Goal: Information Seeking & Learning: Learn about a topic

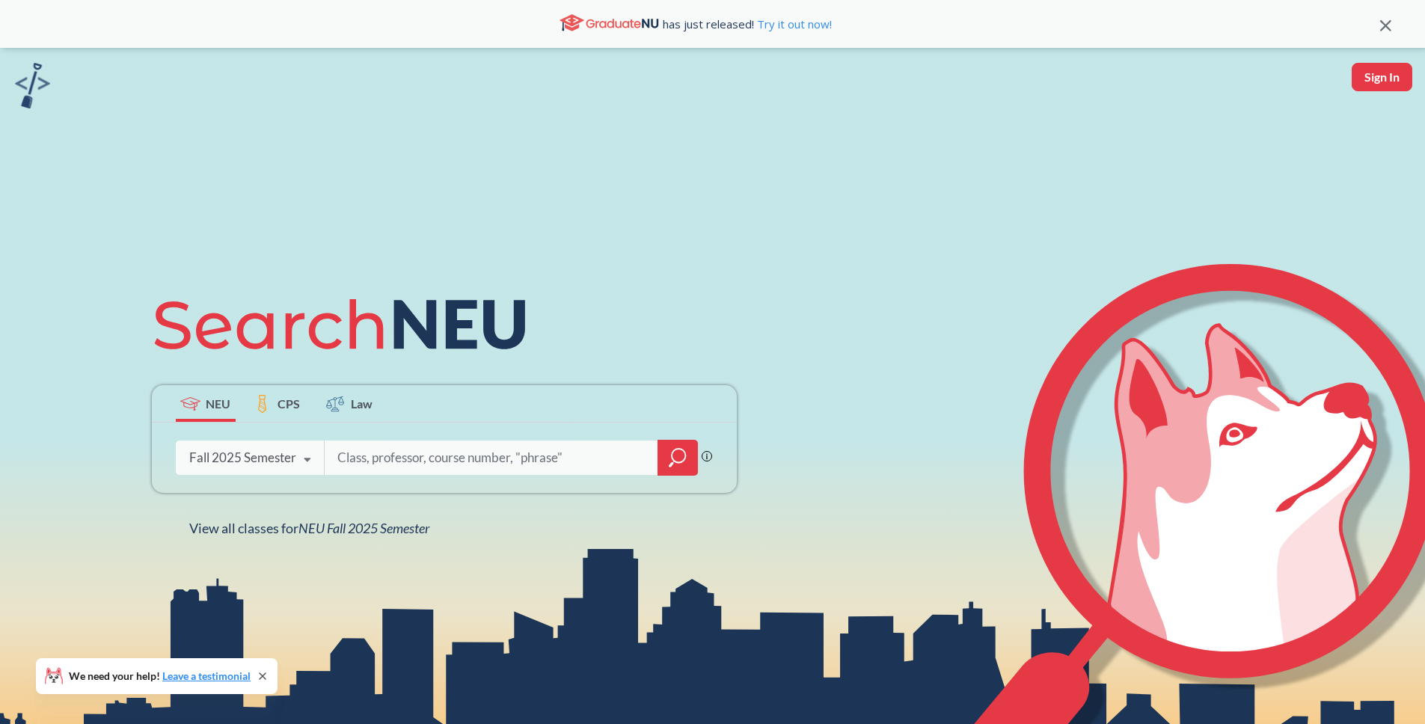
click at [675, 455] on icon "magnifying glass" at bounding box center [678, 457] width 18 height 21
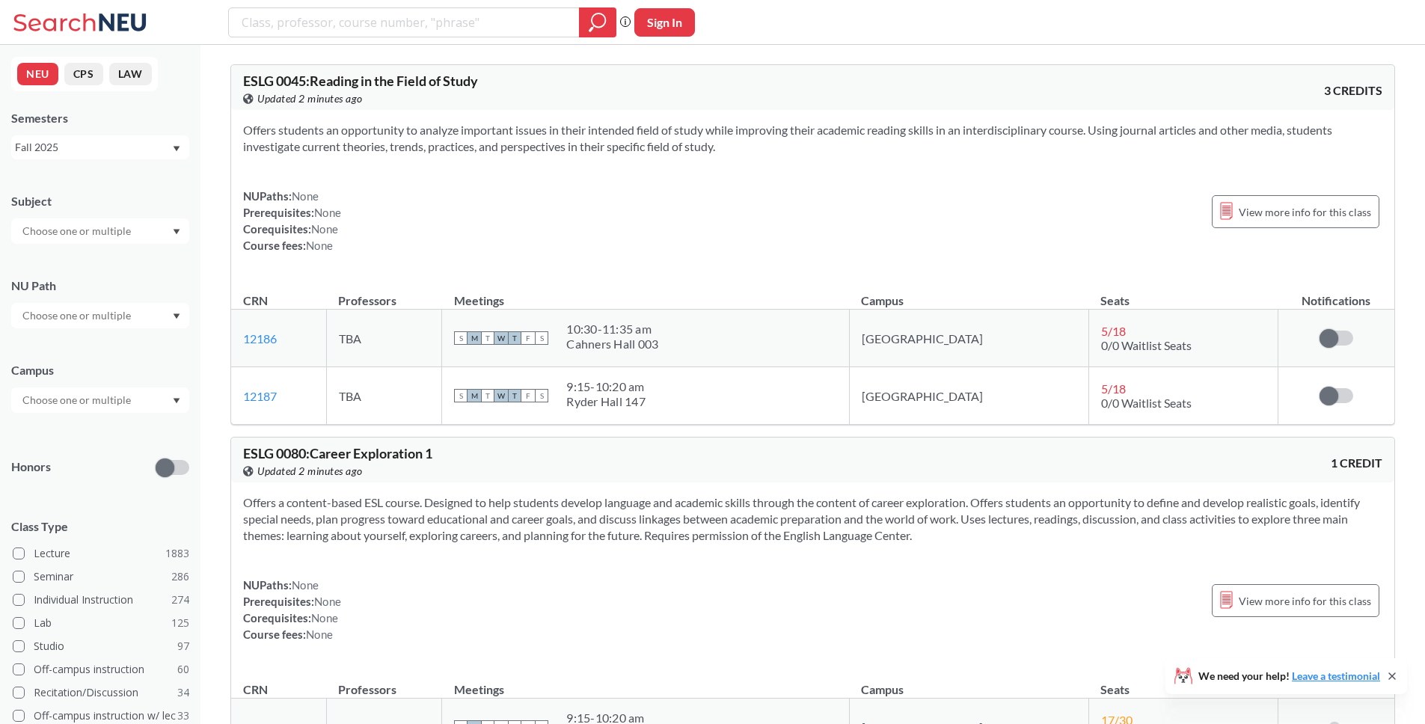
click at [406, 194] on div "NUPaths: None Prerequisites: None Corequisites: None Course fees: None View mor…" at bounding box center [813, 221] width 1140 height 66
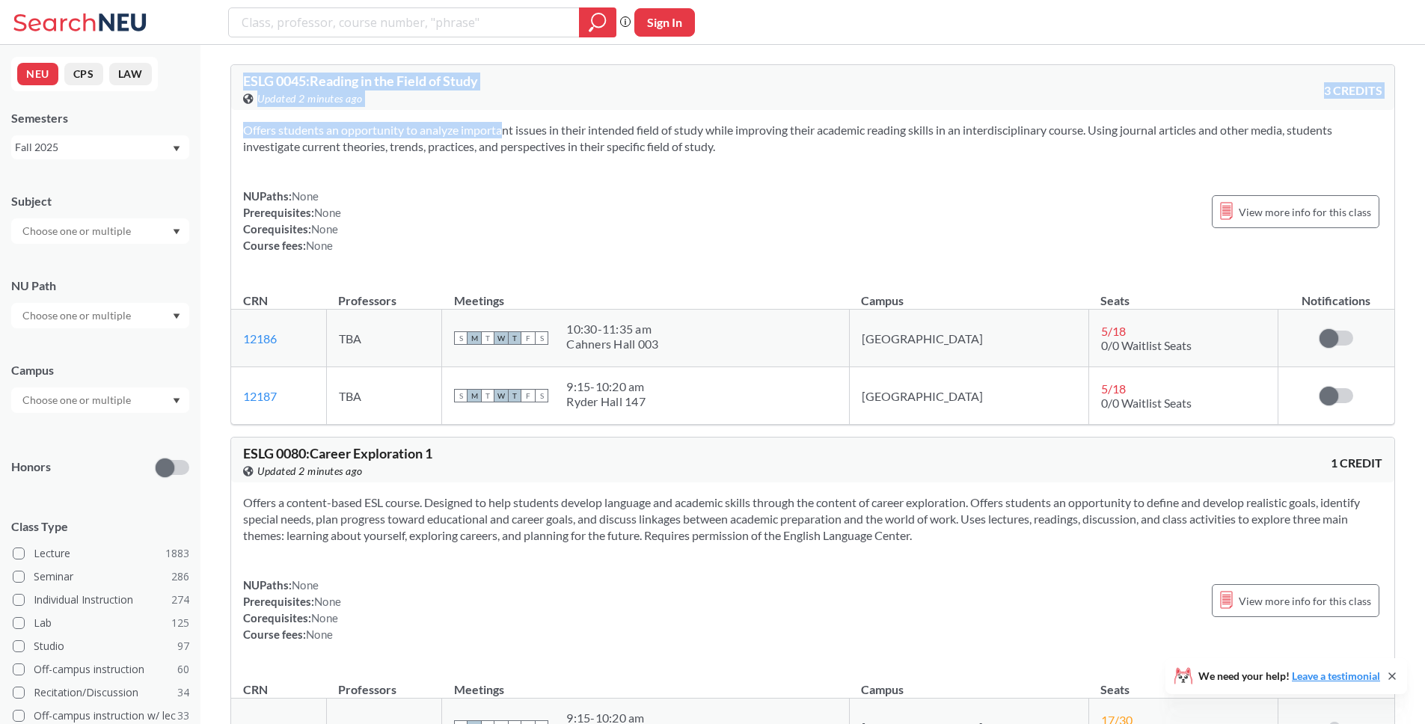
drag, startPoint x: 480, startPoint y: 94, endPoint x: 477, endPoint y: 125, distance: 30.8
click at [476, 129] on section "Offers students an opportunity to analyze important issues in their intended fi…" at bounding box center [813, 138] width 1140 height 33
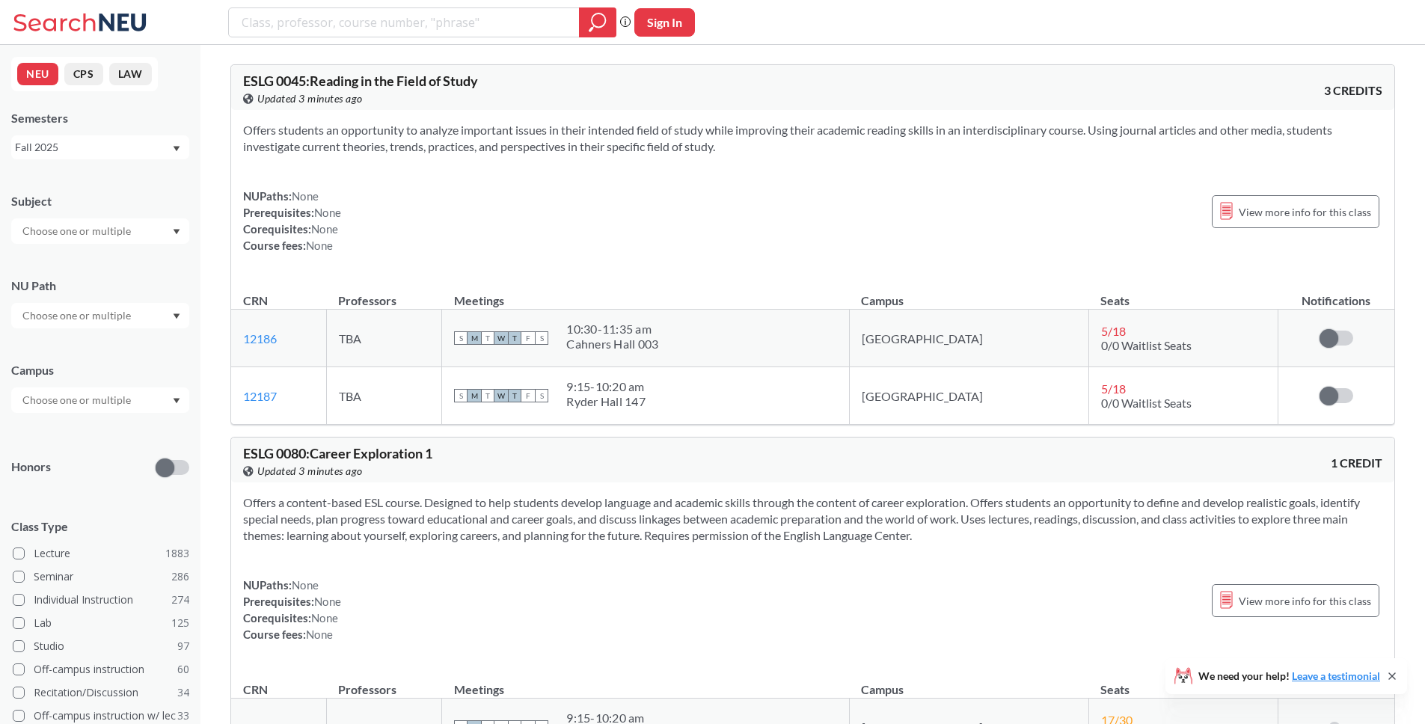
click at [762, 130] on section "Offers students an opportunity to analyze important issues in their intended fi…" at bounding box center [813, 138] width 1140 height 33
click at [762, 155] on div "Offers students an opportunity to analyze important issues in their intended fi…" at bounding box center [812, 194] width 1163 height 168
click at [780, 156] on div "Offers students an opportunity to analyze important issues in their intended fi…" at bounding box center [812, 194] width 1163 height 168
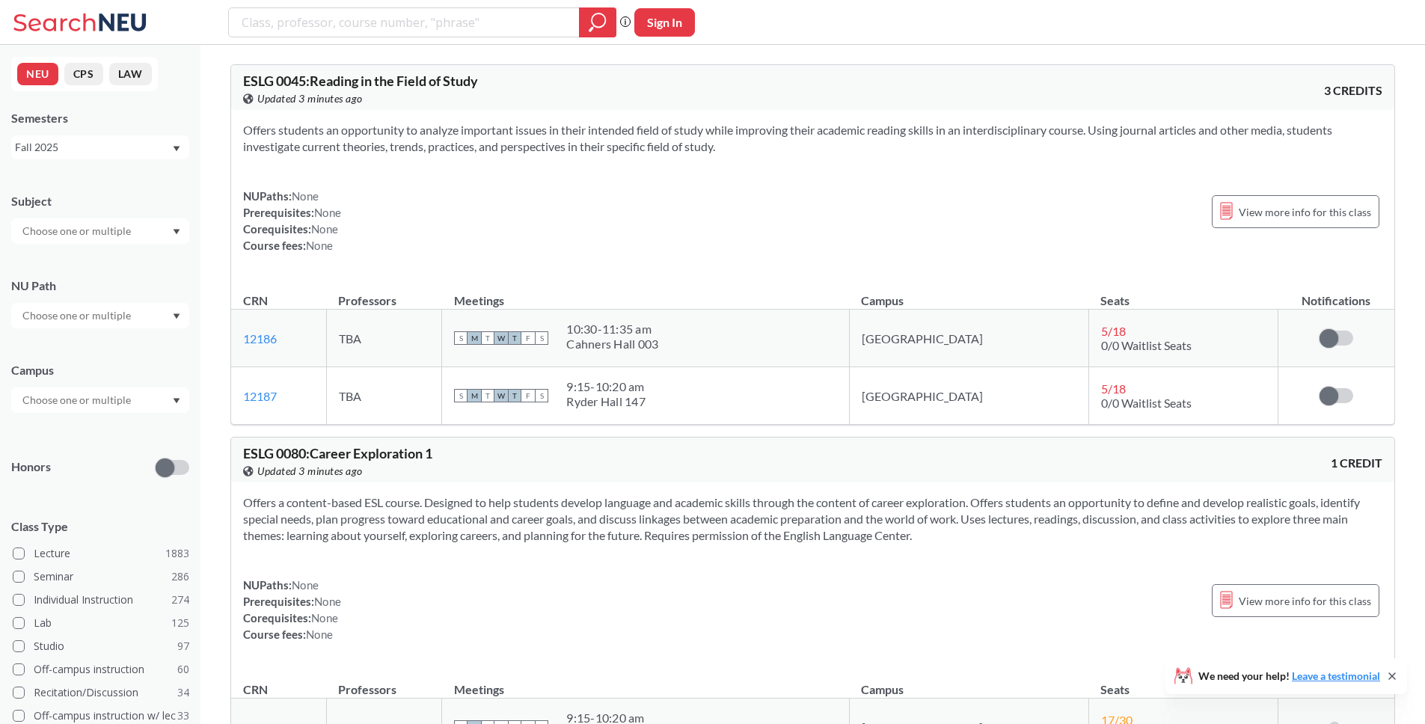
click at [779, 150] on section "Offers students an opportunity to analyze important issues in their intended fi…" at bounding box center [813, 138] width 1140 height 33
click at [799, 144] on section "Offers students an opportunity to analyze important issues in their intended fi…" at bounding box center [813, 138] width 1140 height 33
click at [754, 150] on section "Offers students an opportunity to analyze important issues in their intended fi…" at bounding box center [813, 138] width 1140 height 33
click at [732, 120] on div "Offers students an opportunity to analyze important issues in their intended fi…" at bounding box center [812, 194] width 1163 height 168
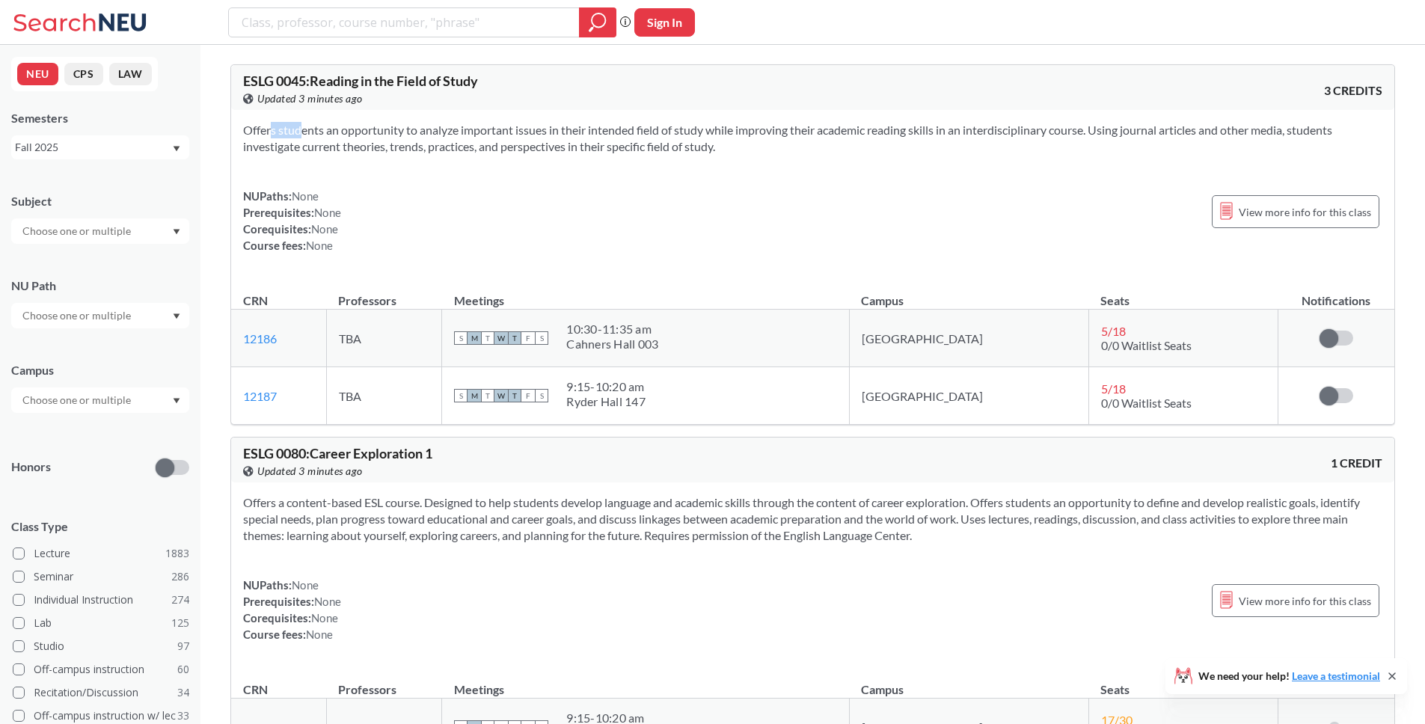
click at [732, 120] on div "Offers students an opportunity to analyze important issues in their intended fi…" at bounding box center [812, 194] width 1163 height 168
click at [735, 121] on div "Offers students an opportunity to analyze important issues in their intended fi…" at bounding box center [812, 194] width 1163 height 168
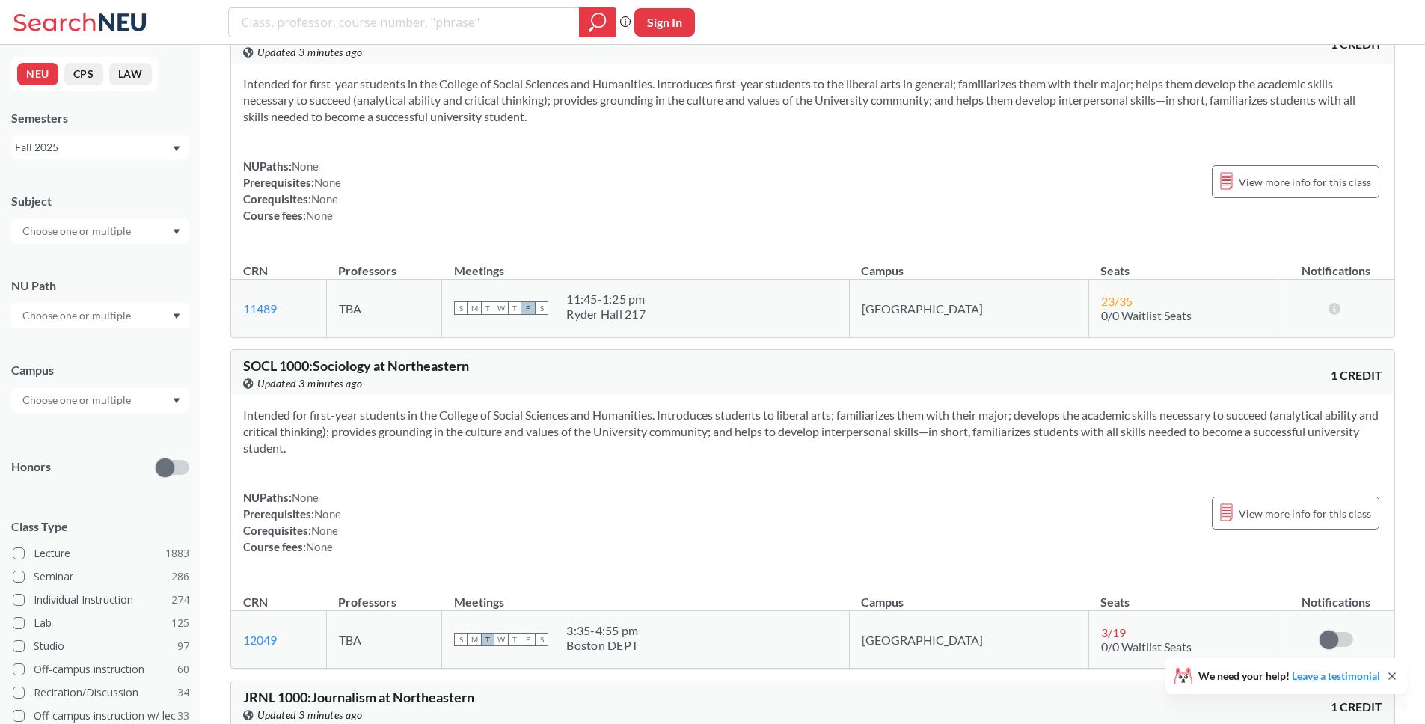
scroll to position [7874, 0]
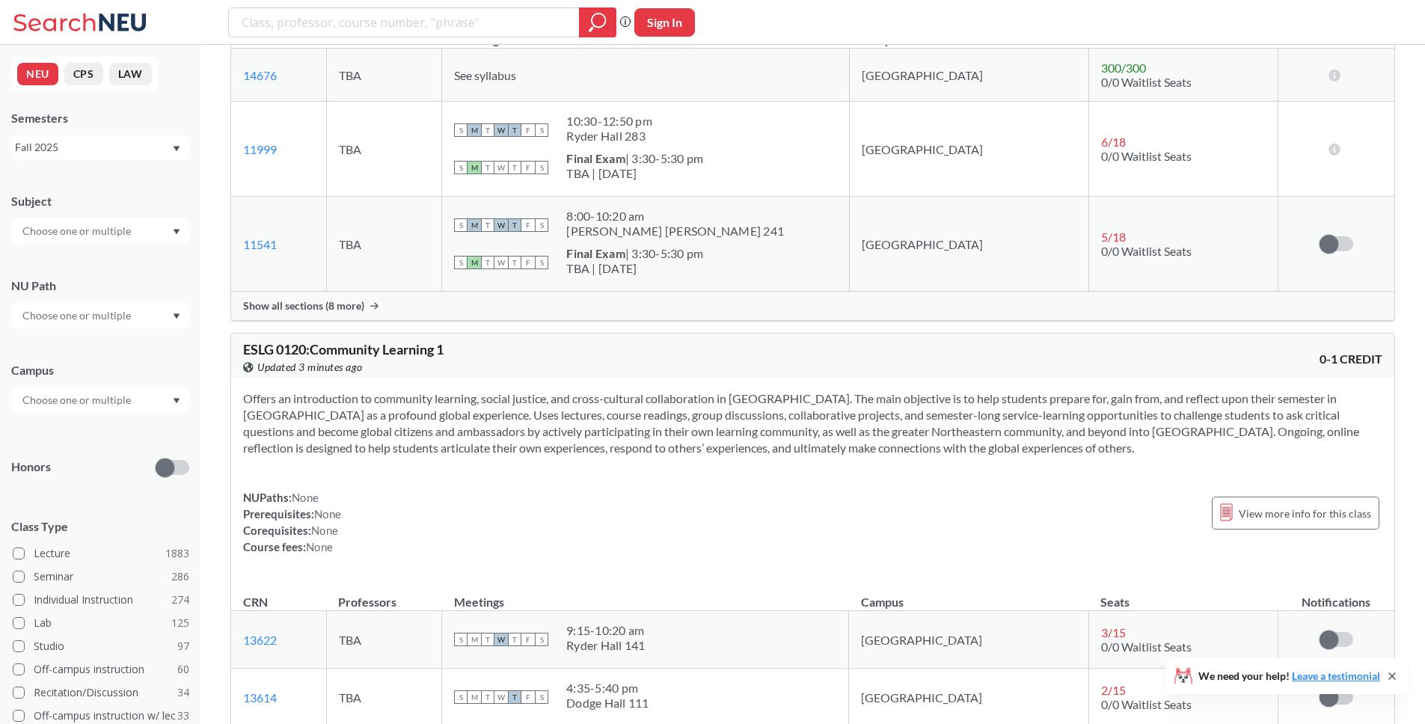
scroll to position [1043, 0]
click at [124, 76] on button "LAW" at bounding box center [130, 74] width 43 height 22
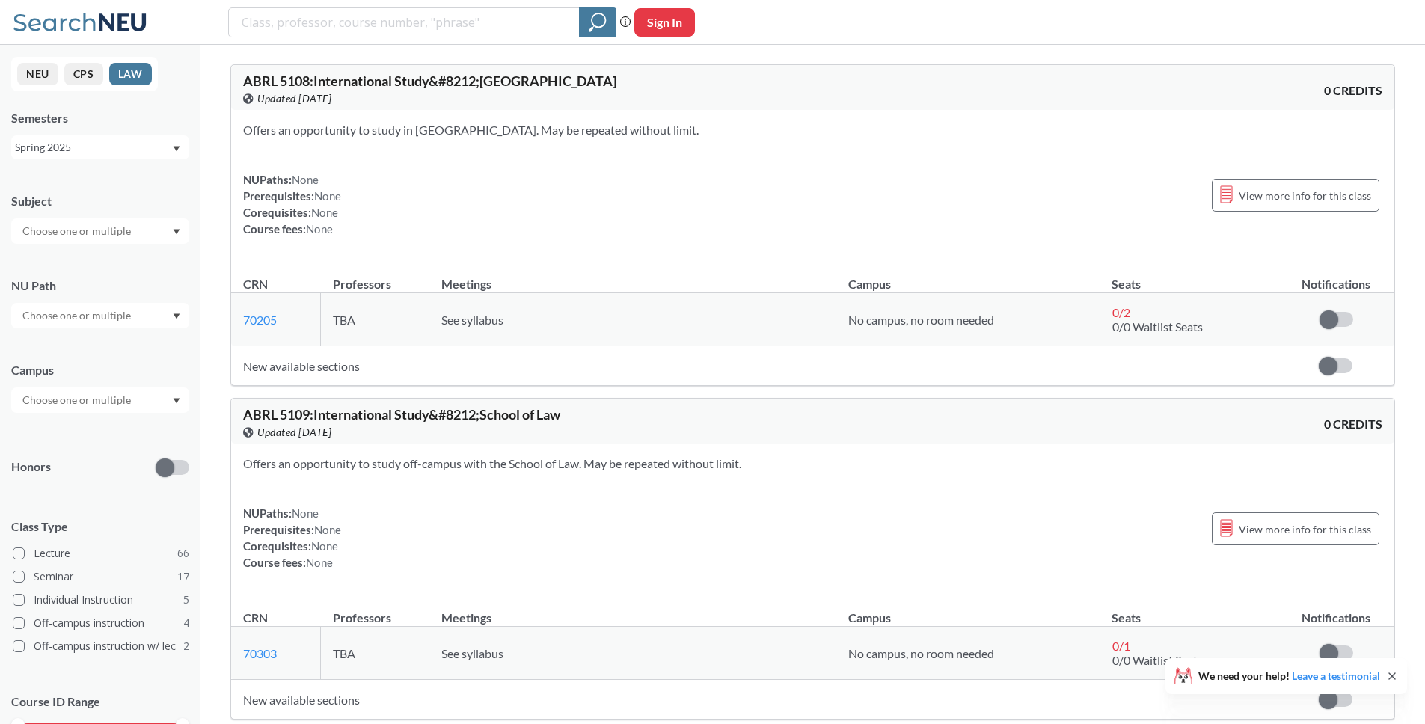
click at [86, 70] on button "CPS" at bounding box center [83, 74] width 39 height 22
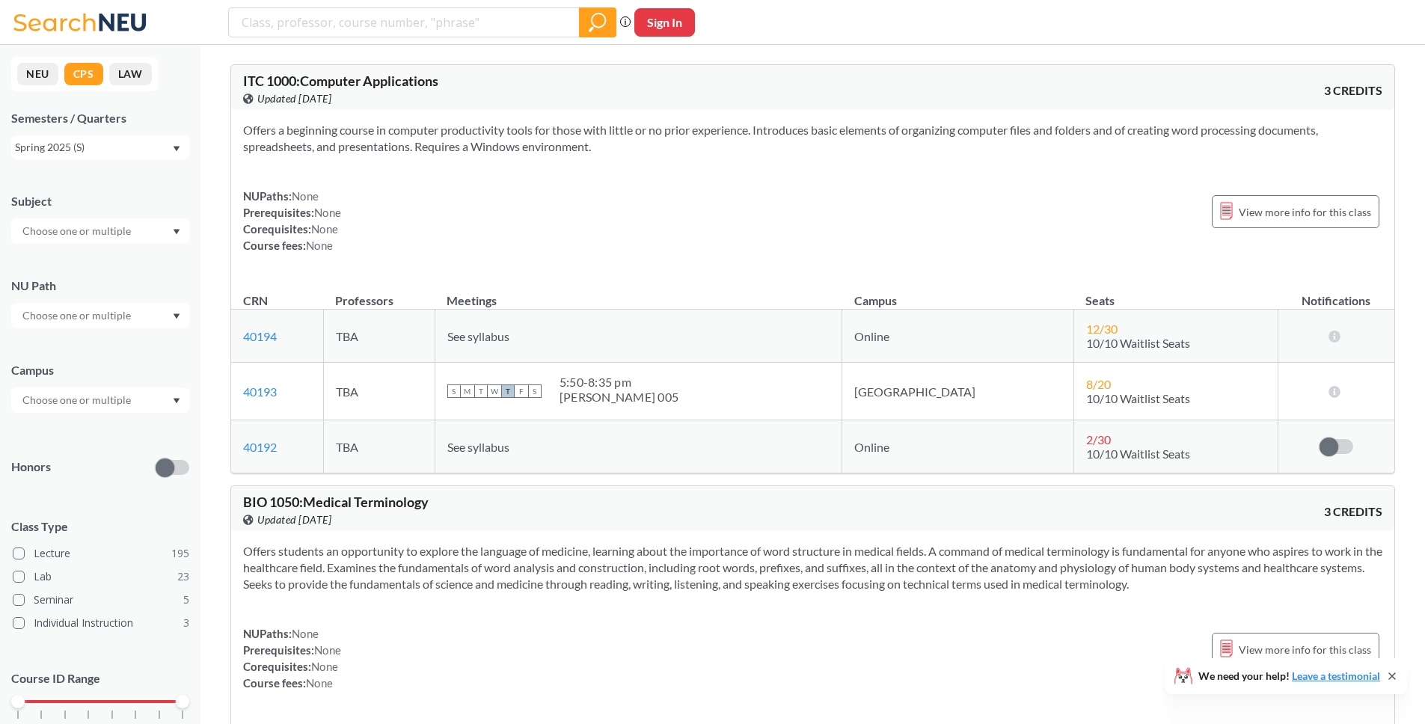
click at [46, 65] on button "NEU" at bounding box center [37, 74] width 41 height 22
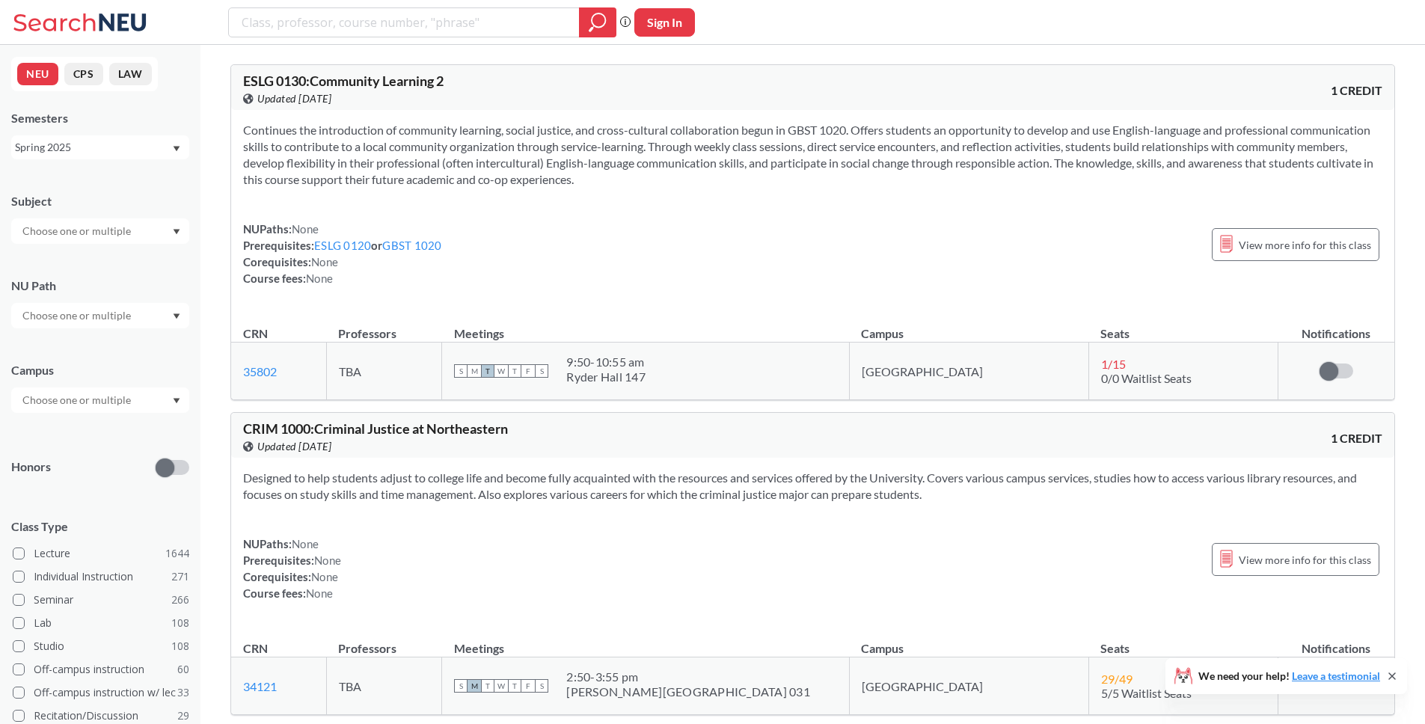
click at [69, 80] on button "CPS" at bounding box center [83, 74] width 39 height 22
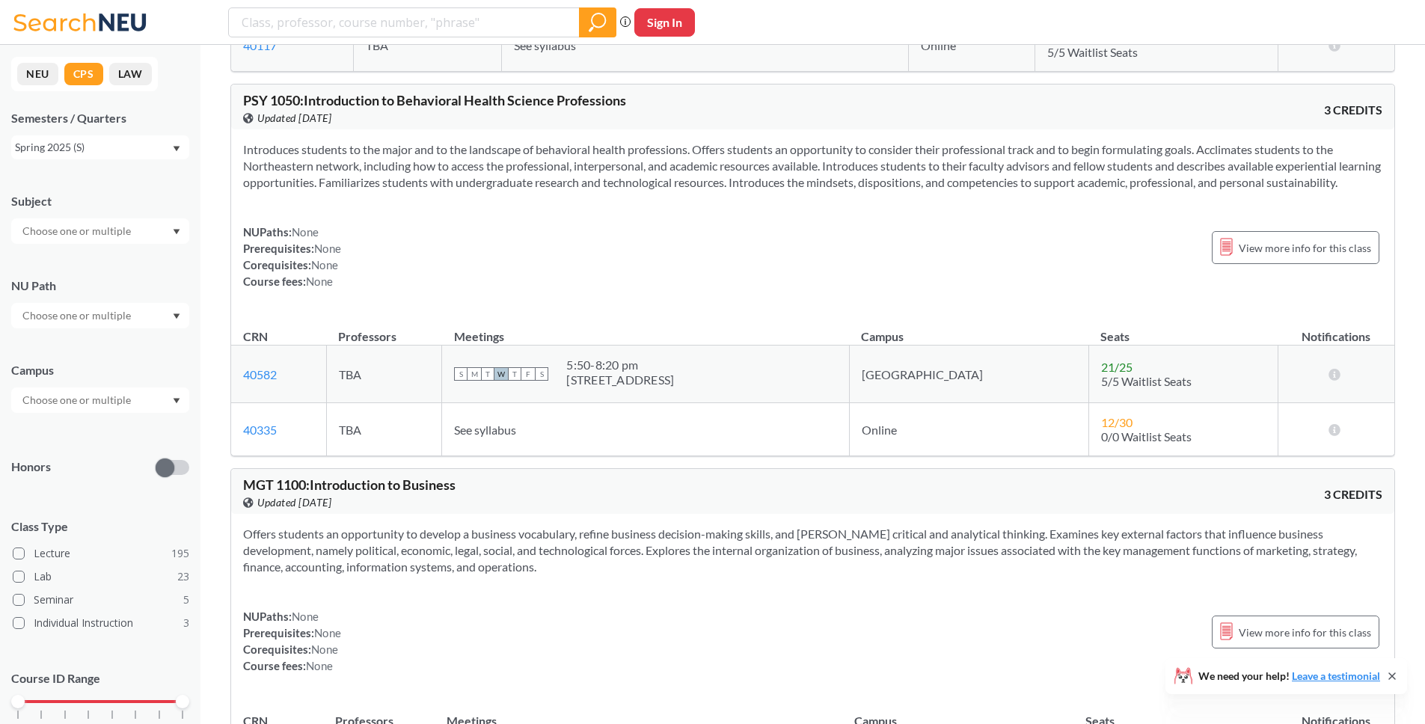
scroll to position [991, 0]
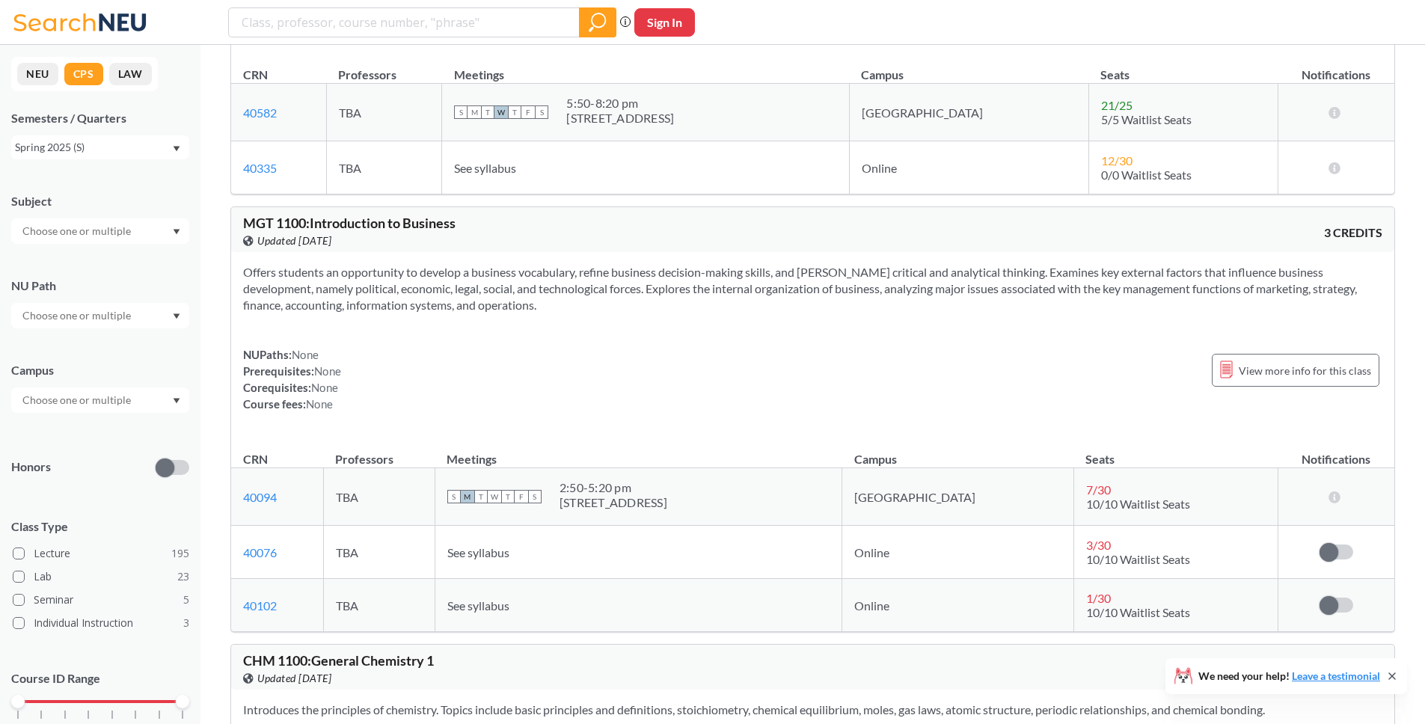
click at [57, 66] on div "NEU CPS LAW" at bounding box center [84, 74] width 147 height 34
click at [51, 76] on button "NEU" at bounding box center [37, 74] width 41 height 22
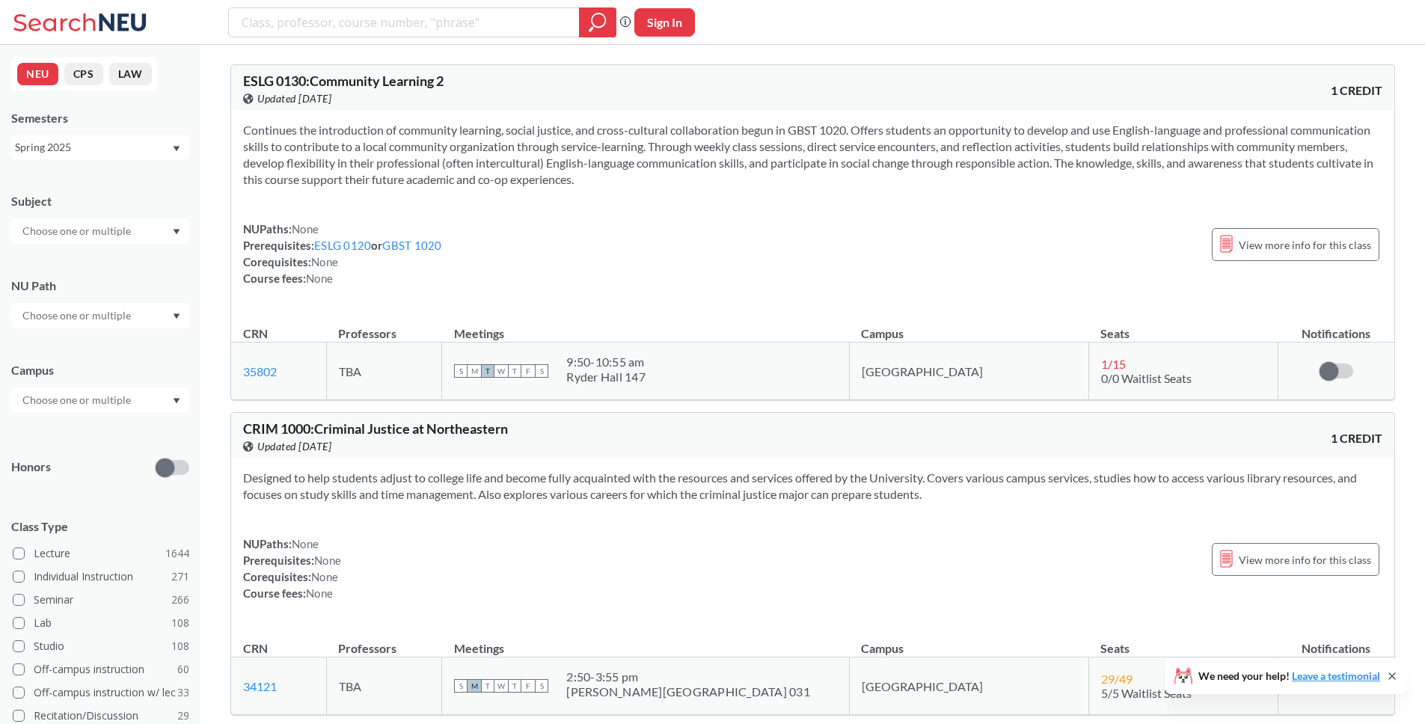
click at [33, 81] on button "NEU" at bounding box center [37, 74] width 41 height 22
drag, startPoint x: 88, startPoint y: 79, endPoint x: 37, endPoint y: 78, distance: 50.9
click at [88, 79] on button "CPS" at bounding box center [83, 74] width 39 height 22
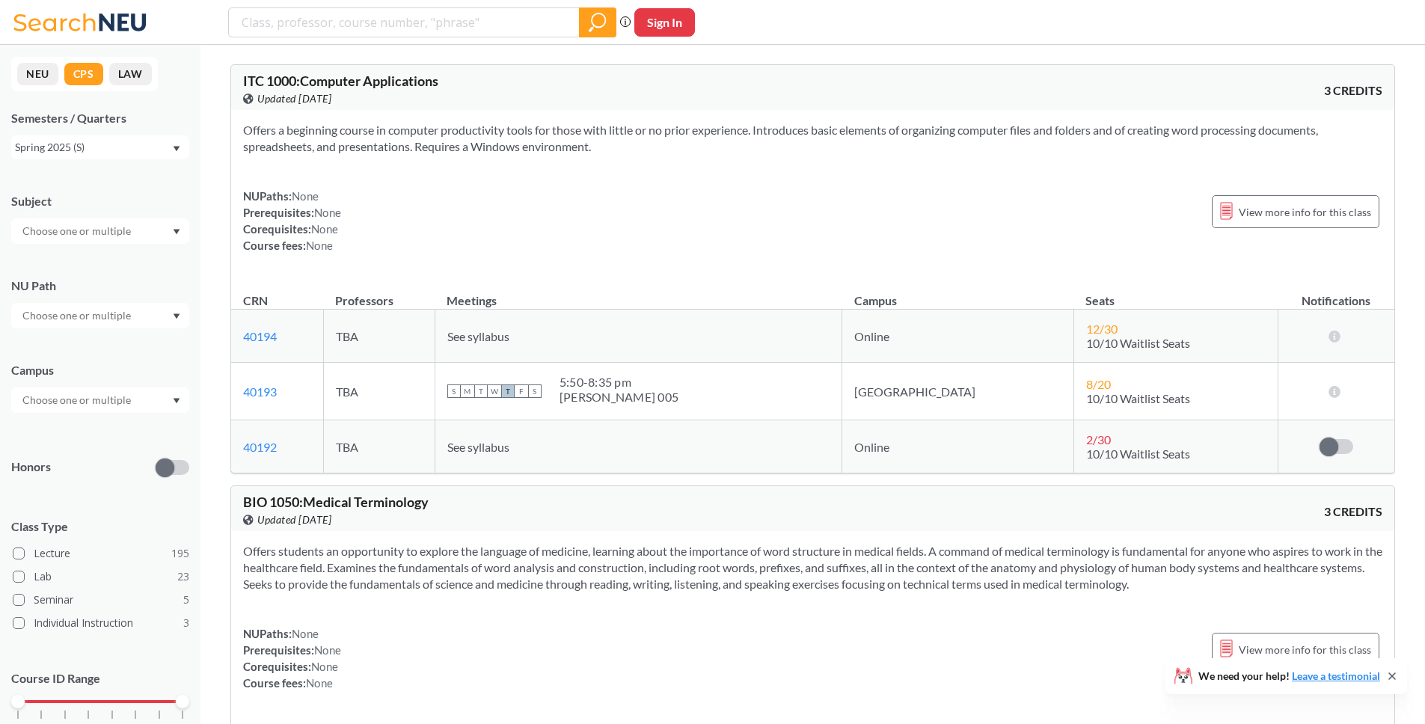
click at [37, 78] on button "NEU" at bounding box center [37, 74] width 41 height 22
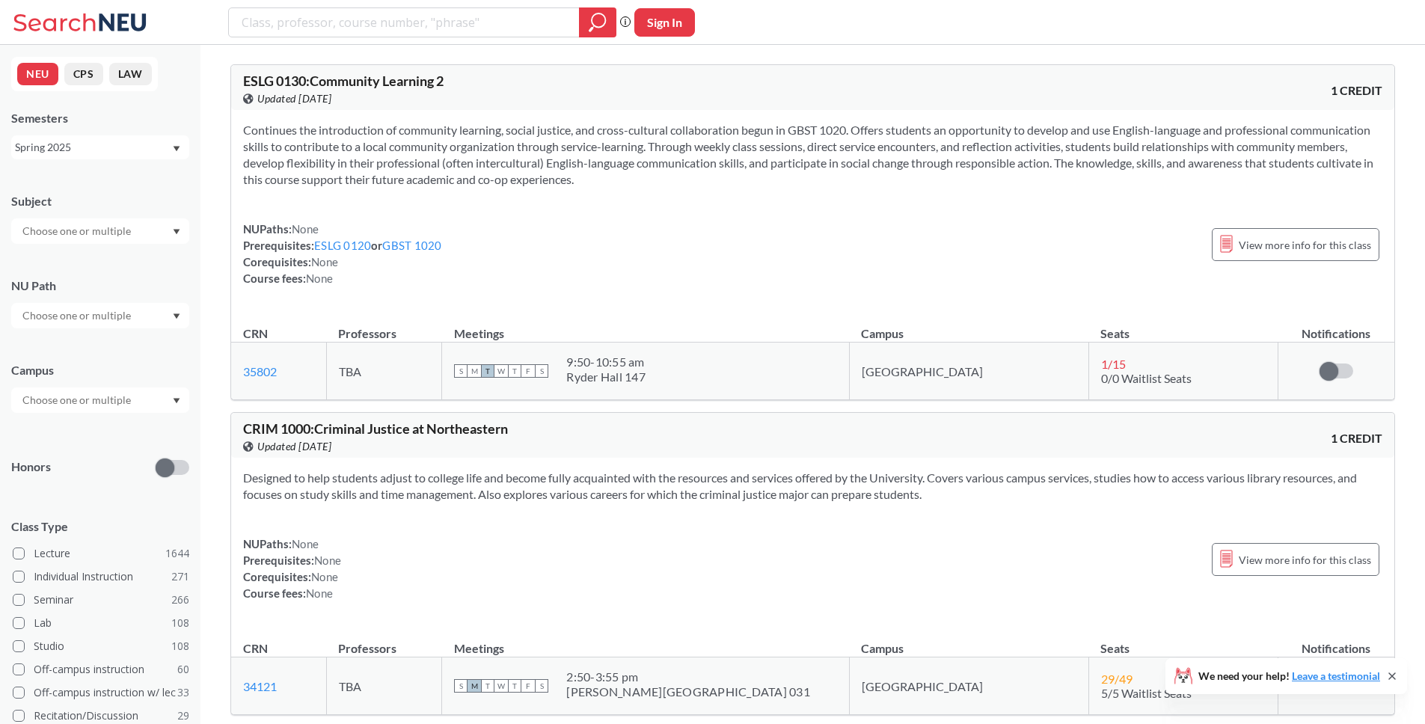
click at [105, 13] on icon at bounding box center [82, 22] width 139 height 30
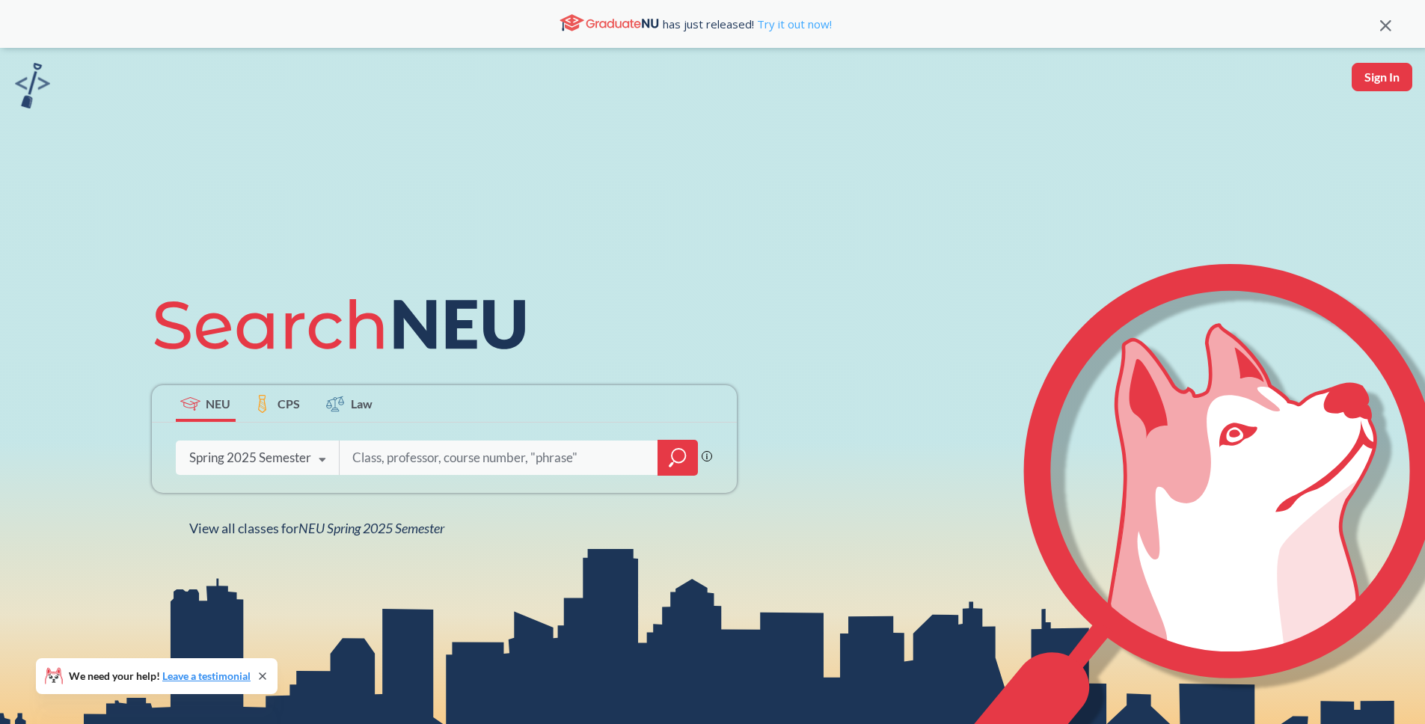
click at [798, 19] on link "Try it out now!" at bounding box center [793, 23] width 78 height 15
click at [565, 186] on div "NEU CPS Law Phrase search guarantees the exact search appears in the results. E…" at bounding box center [712, 410] width 1425 height 724
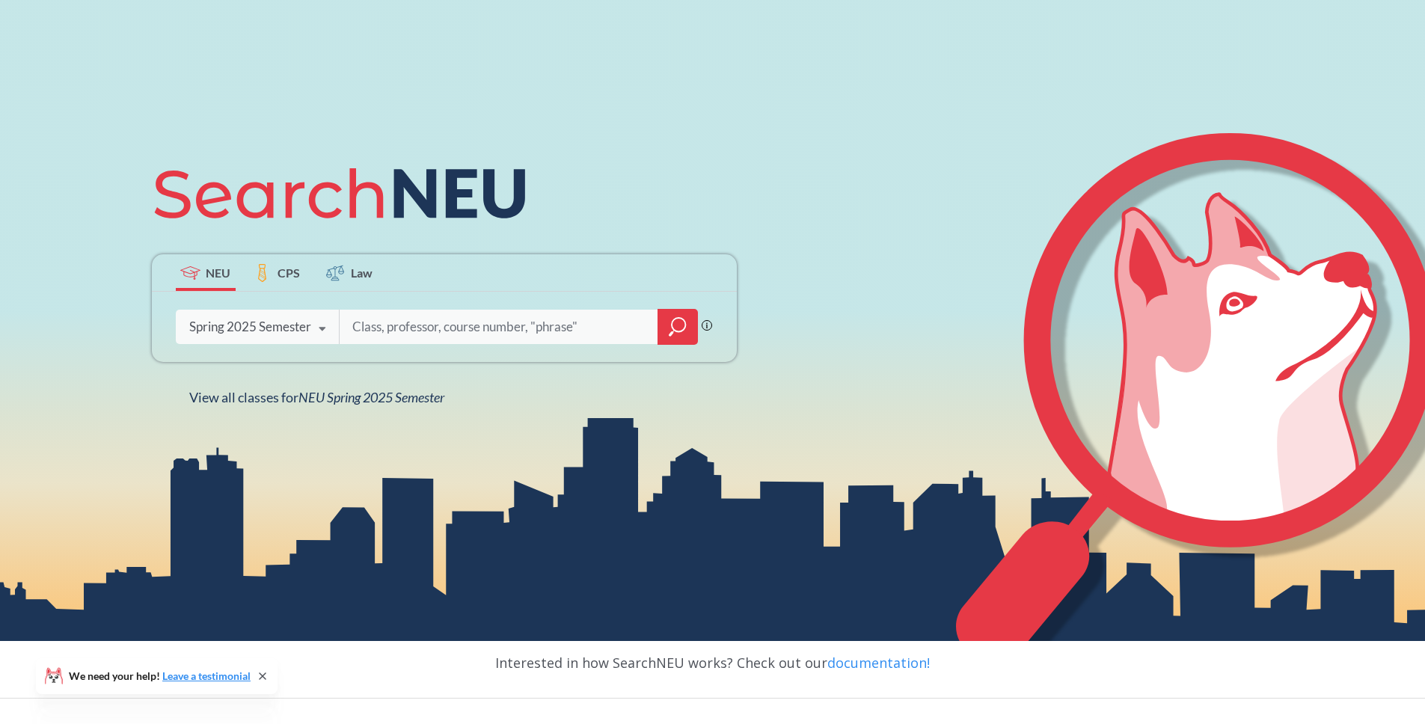
scroll to position [277, 0]
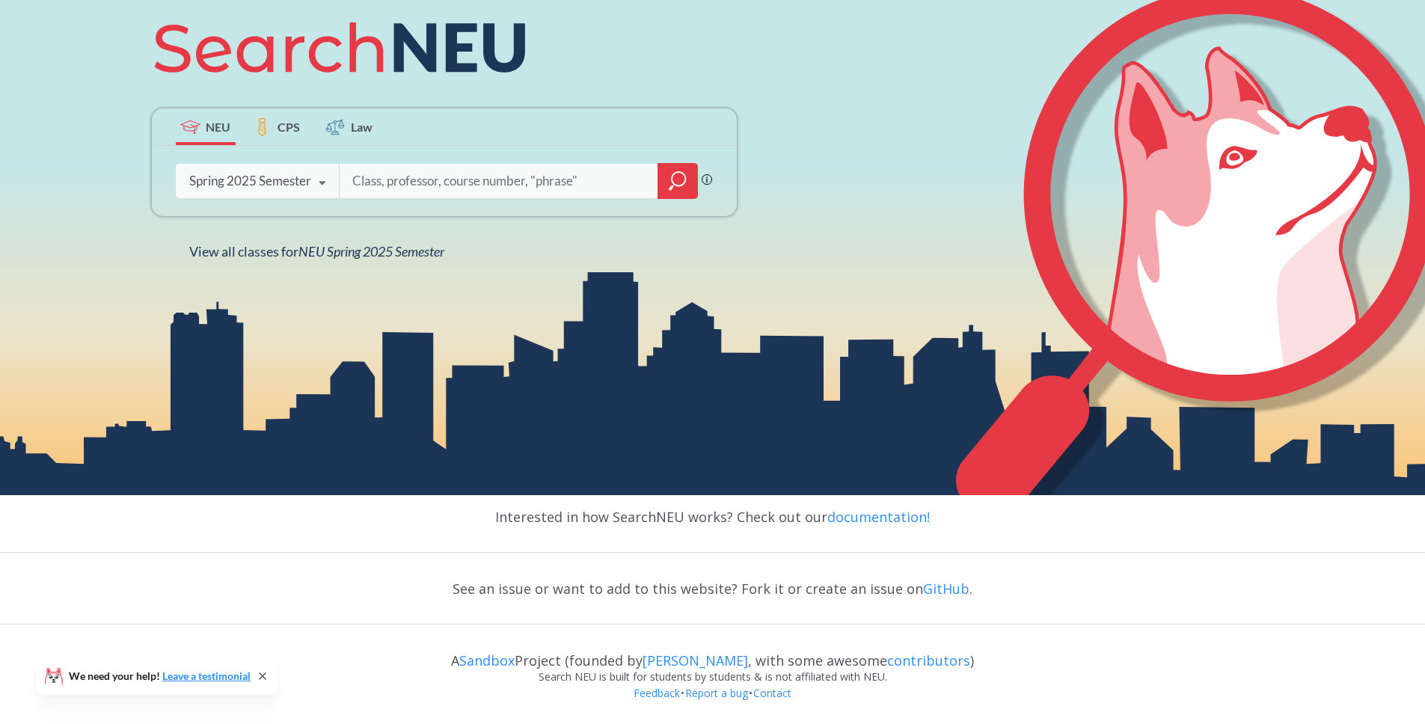
click at [878, 358] on div "NEU CPS Law Phrase search guarantees the exact search appears in the results. E…" at bounding box center [712, 133] width 1425 height 724
